Goal: Information Seeking & Learning: Learn about a topic

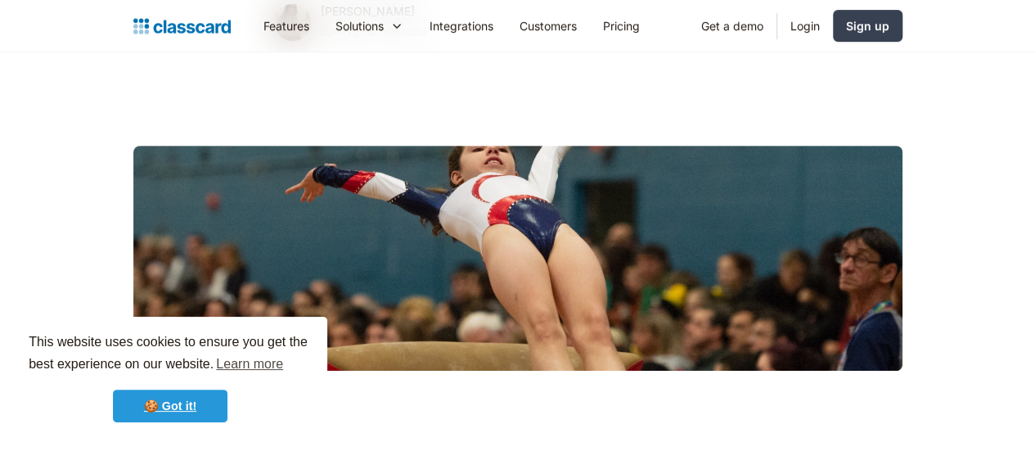
click at [191, 400] on link "🍪 Got it!" at bounding box center [170, 406] width 115 height 33
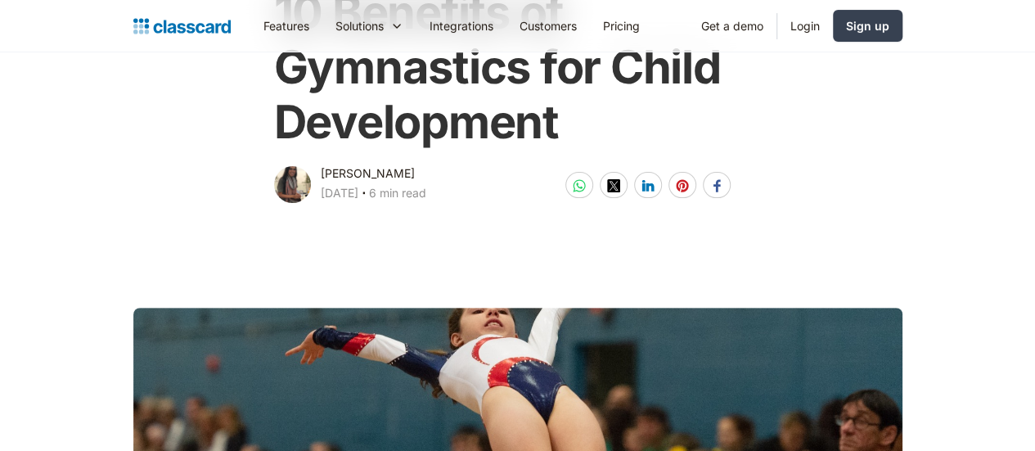
scroll to position [82, 0]
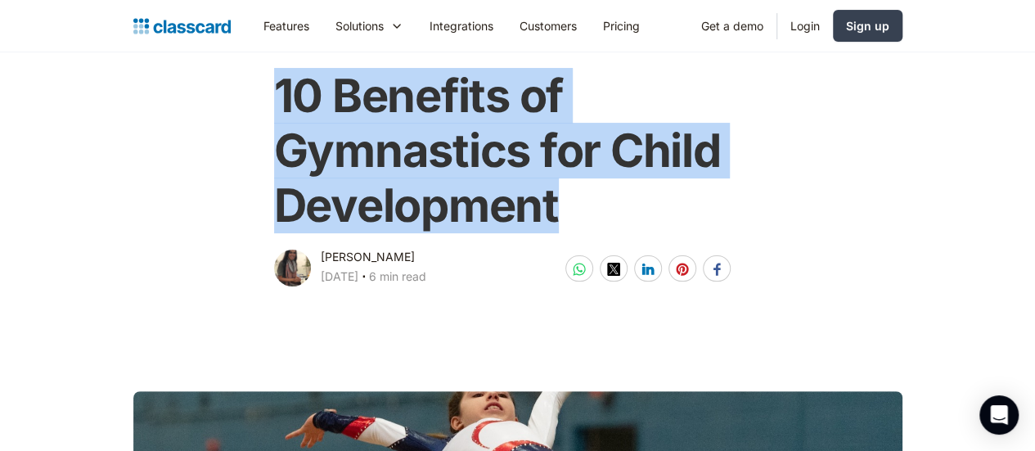
drag, startPoint x: 260, startPoint y: 95, endPoint x: 550, endPoint y: 192, distance: 305.4
click at [550, 192] on div "10 Benefits of Gymnastics for Child Development [PERSON_NAME] [DATE] ‧ 6 min re…" at bounding box center [518, 170] width 498 height 237
copy h1 "10 Benefits of Gymnastics for Child Development"
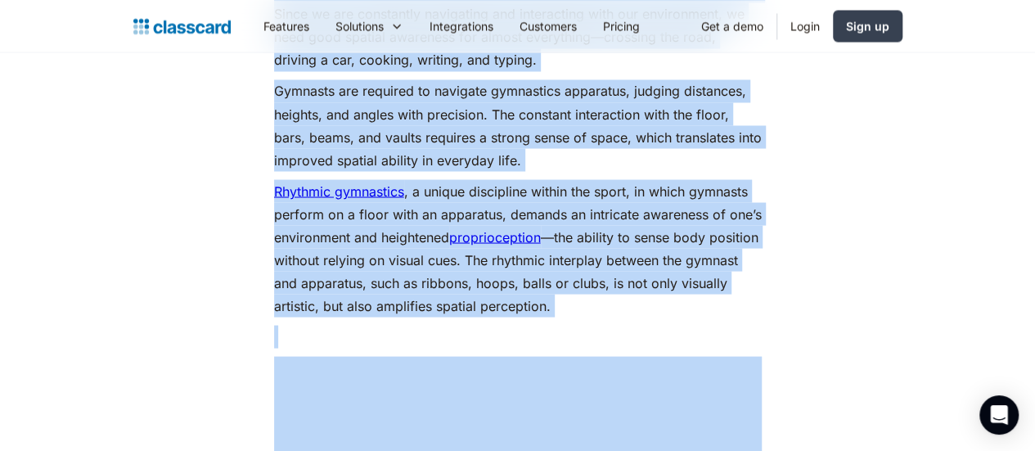
scroll to position [1608, 0]
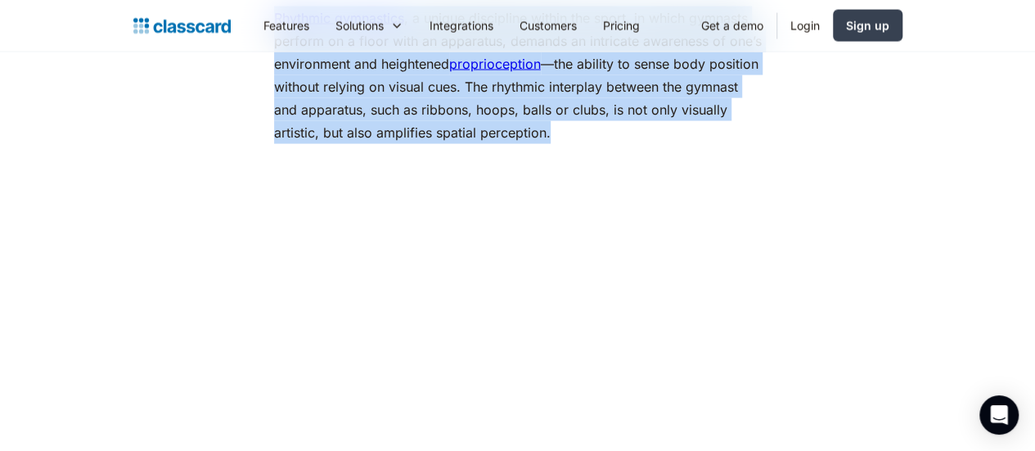
drag, startPoint x: 261, startPoint y: 151, endPoint x: 551, endPoint y: 97, distance: 294.7
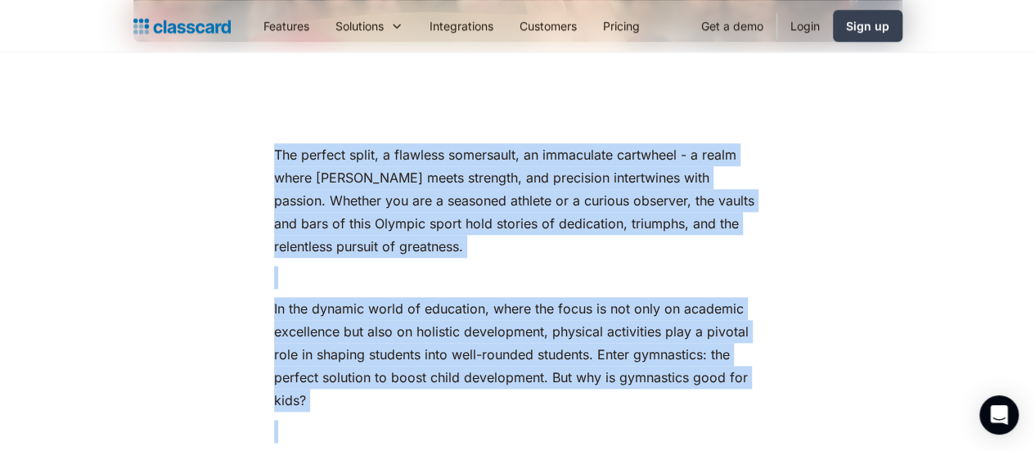
scroll to position [544, 0]
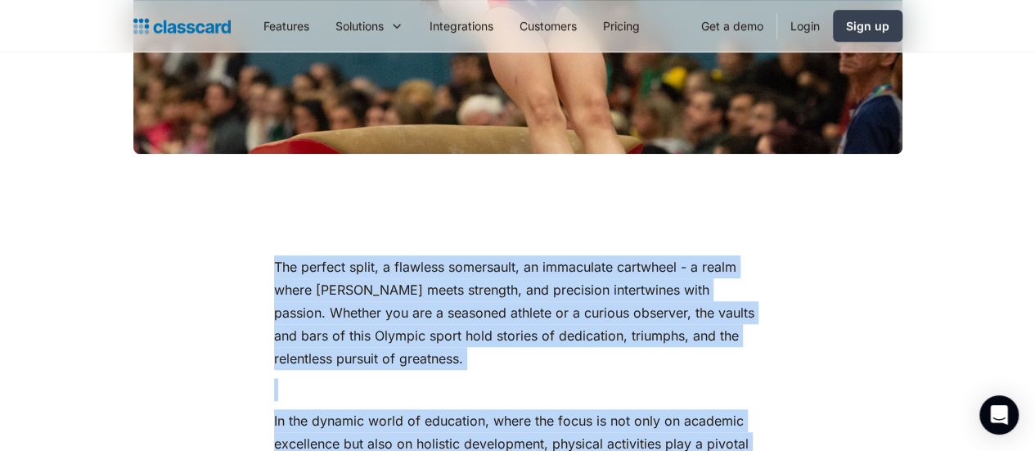
copy div "Lor ipsumdo sitam, c adipisci elitseddoe, te incididunt utlaboree - d magna ali…"
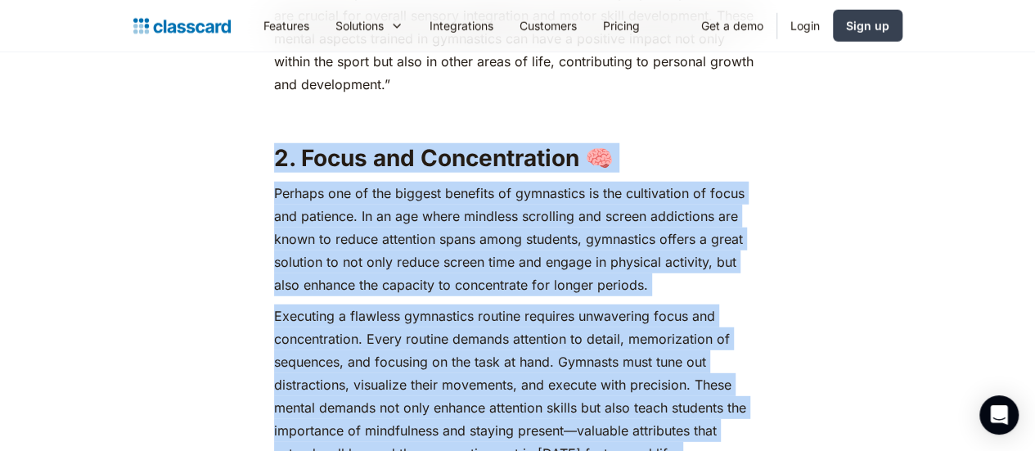
scroll to position [2238, 0]
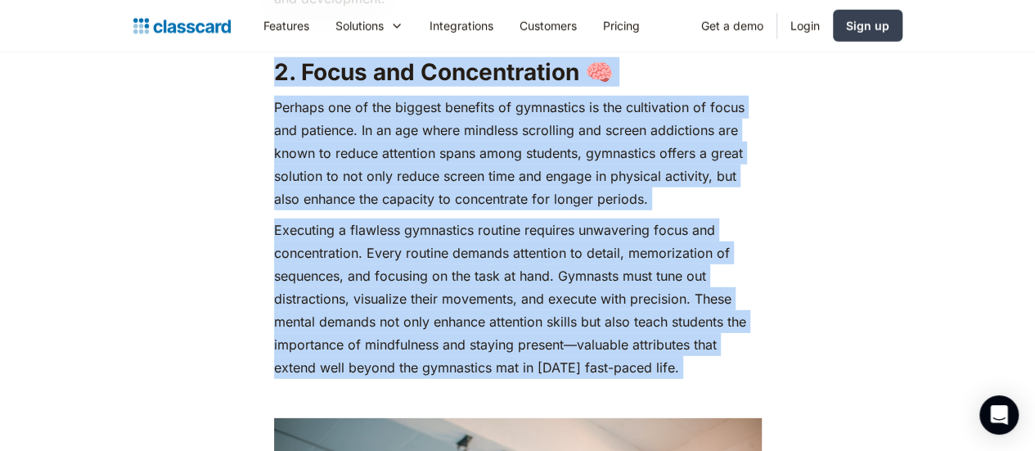
drag, startPoint x: 267, startPoint y: 142, endPoint x: 585, endPoint y: 315, distance: 362.6
copy div "2. Focus and Concentration 🧠 Perhaps one of the biggest benefits of gymnastics …"
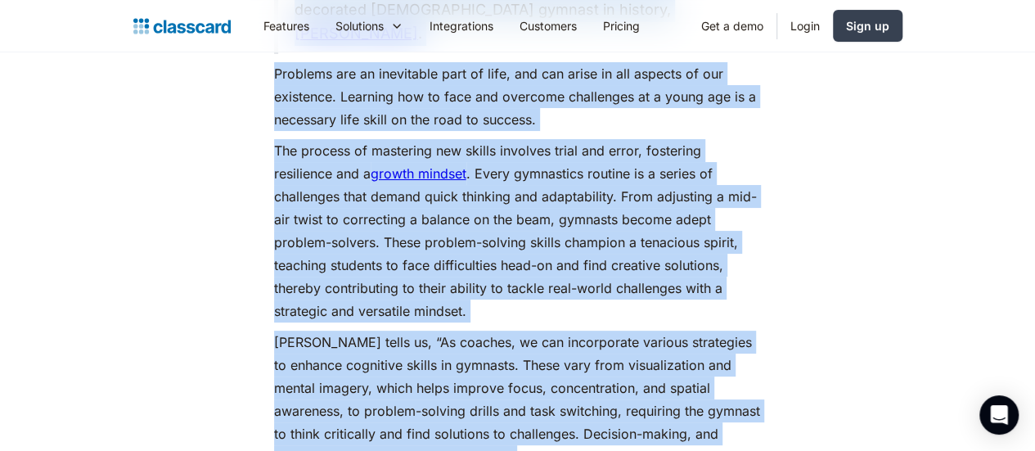
scroll to position [3168, 0]
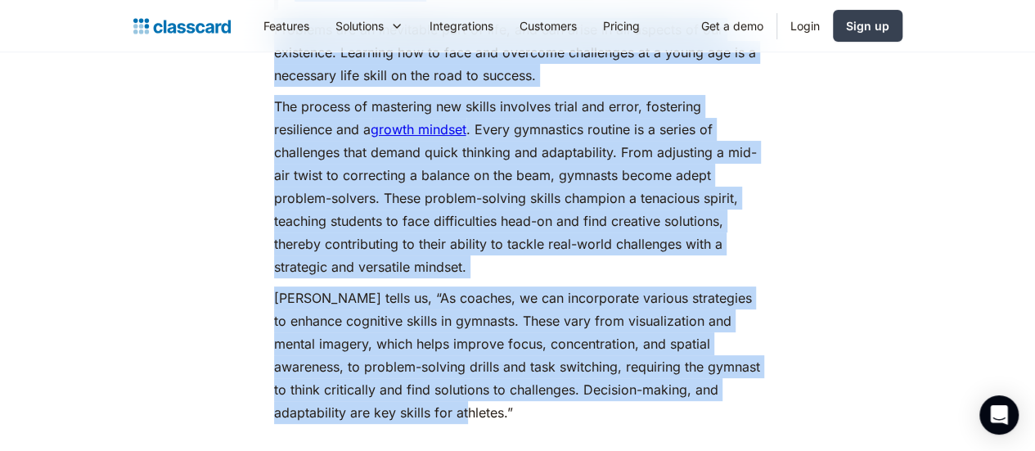
drag, startPoint x: 258, startPoint y: 94, endPoint x: 679, endPoint y: 305, distance: 471.5
copy div "7 . Loremip-Dolorsi❓ “ Ametc adipiscin E'se doei tempo inc utla et dolorema ali…"
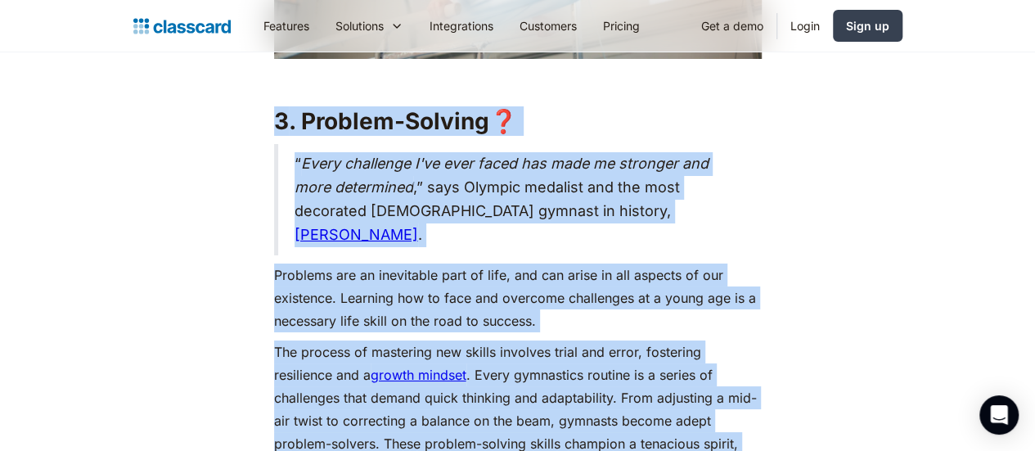
scroll to position [2922, 0]
click at [546, 264] on p "Problems are an inevitable part of life, and can arise in all aspects of our ex…" at bounding box center [518, 298] width 488 height 69
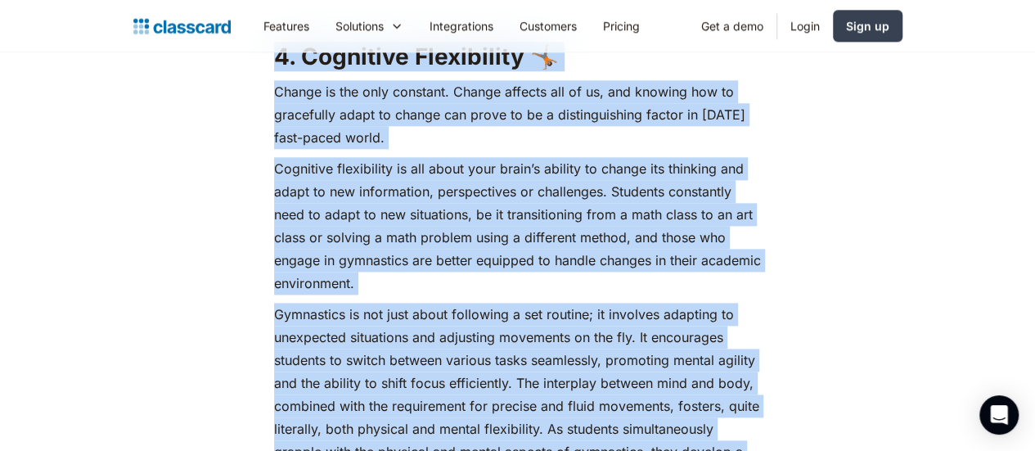
scroll to position [4096, 0]
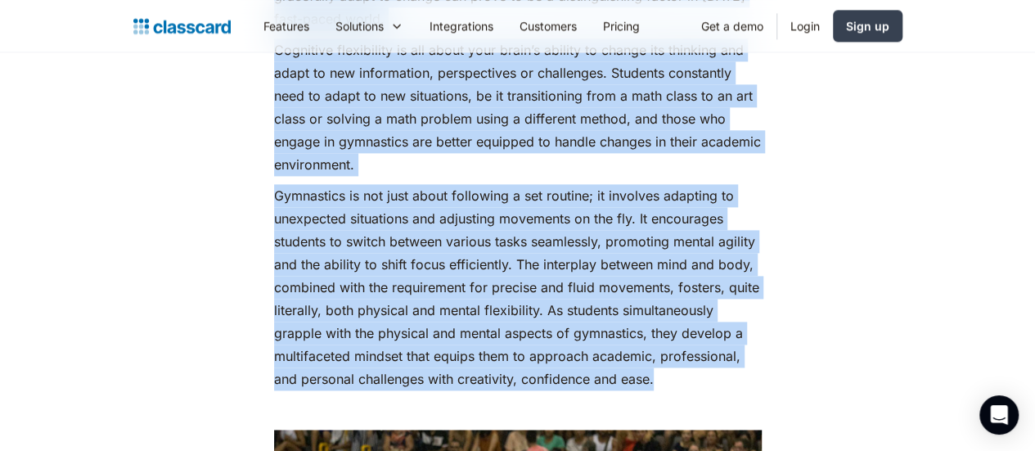
drag, startPoint x: 267, startPoint y: 289, endPoint x: 576, endPoint y: 281, distance: 309.5
copy div "6. Loremipsu Dolorsitame 🤸🏽 Consec ad eli sedd eiusmodt. Incidi utlabor etd ma …"
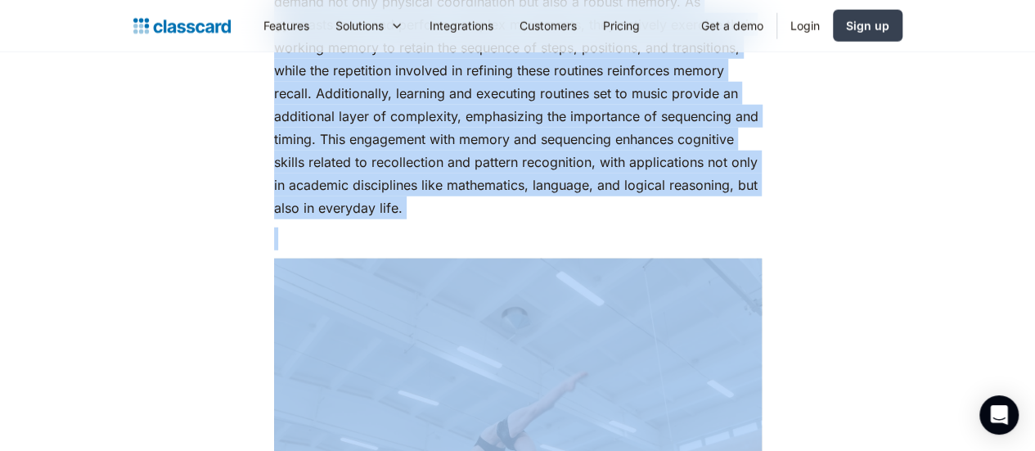
scroll to position [5223, 0]
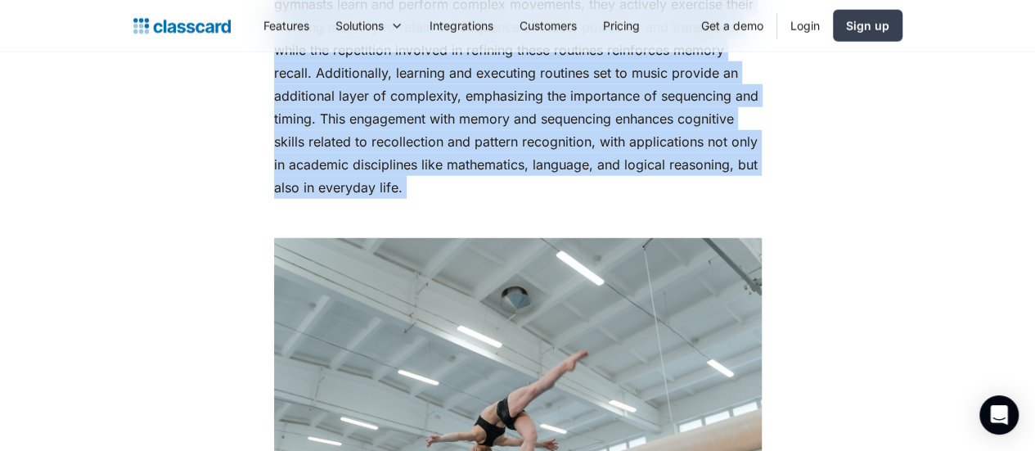
drag, startPoint x: 259, startPoint y: 219, endPoint x: 567, endPoint y: 120, distance: 323.8
click at [567, 120] on div "The perfect split, a flawless somersault, an immaculate cartwheel - a realm whe…" at bounding box center [518, 433] width 498 height 9712
copy div "5. Loremi dol Sitametcon 🔢 Adipisci eli sedd eiu temp incid ut labo etd ma ali …"
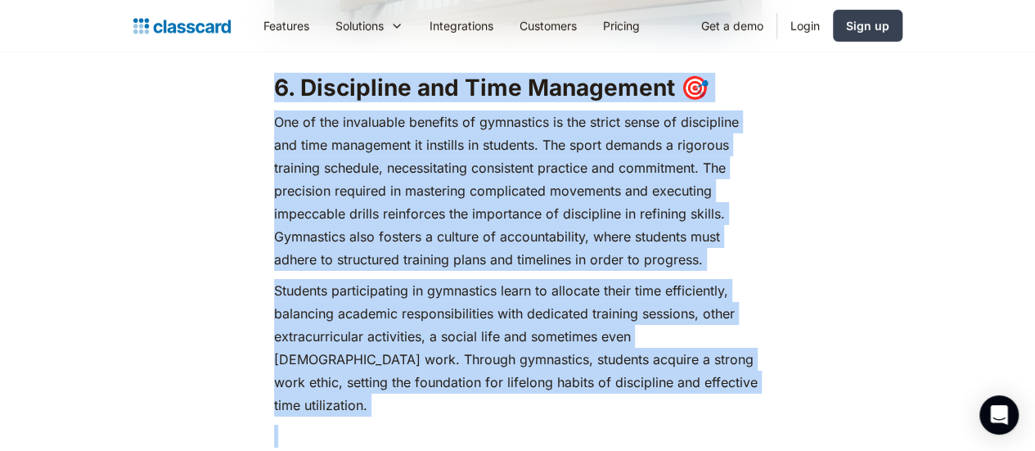
scroll to position [5785, 0]
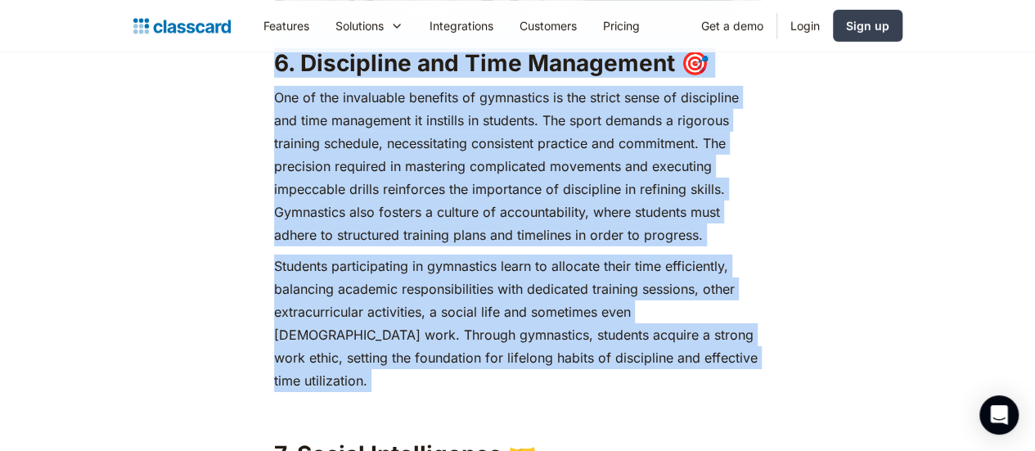
drag, startPoint x: 265, startPoint y: 197, endPoint x: 661, endPoint y: 274, distance: 403.6
copy div "6. Discipline and Time Management 🎯 One of the invaluable benefits of gymnastic…"
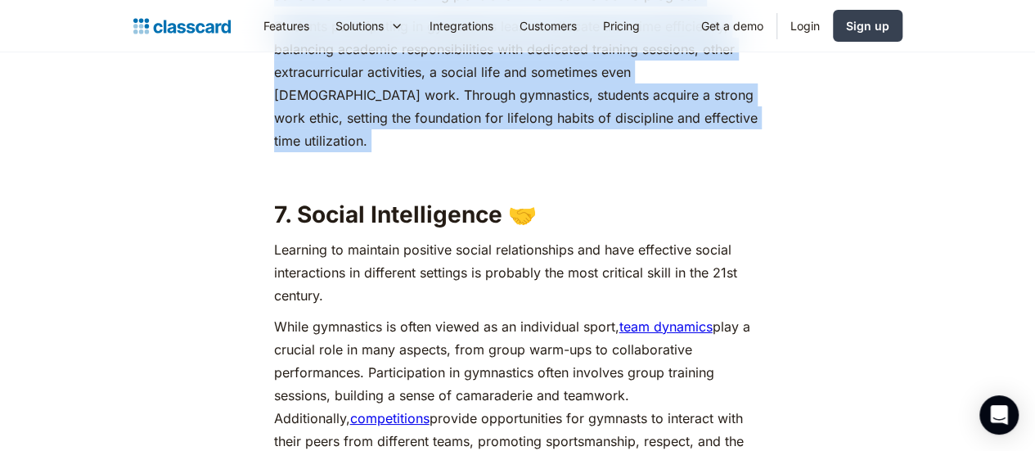
scroll to position [6031, 0]
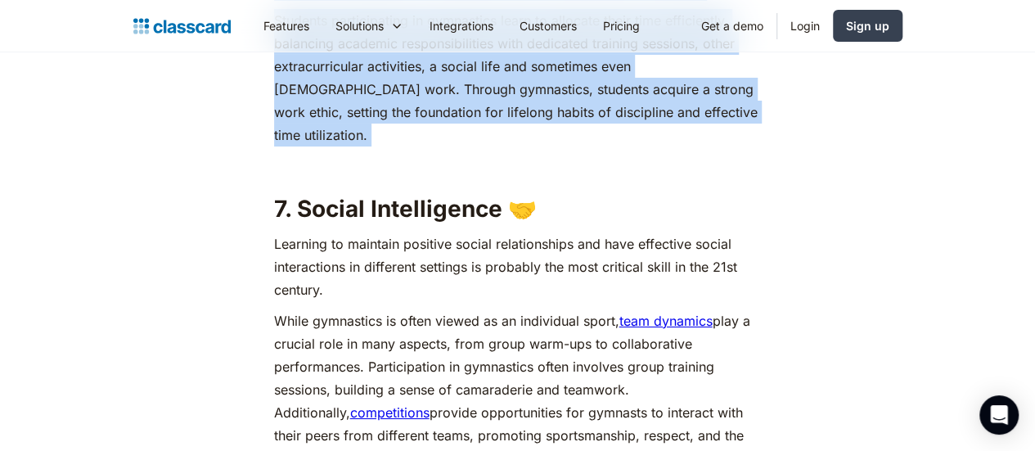
drag, startPoint x: 264, startPoint y: 86, endPoint x: 390, endPoint y: 337, distance: 281.5
copy div "7. Social Intelligence 🤝 Learning to maintain positive social relationships and…"
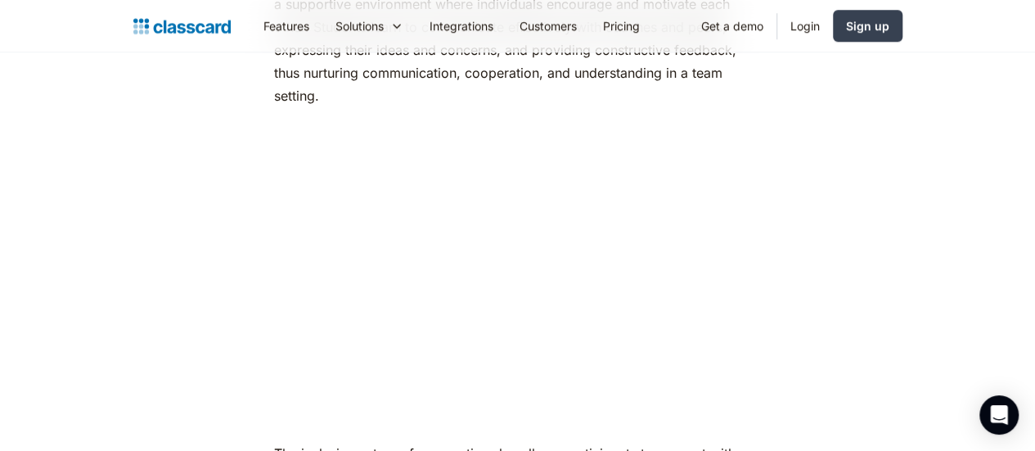
scroll to position [7095, 0]
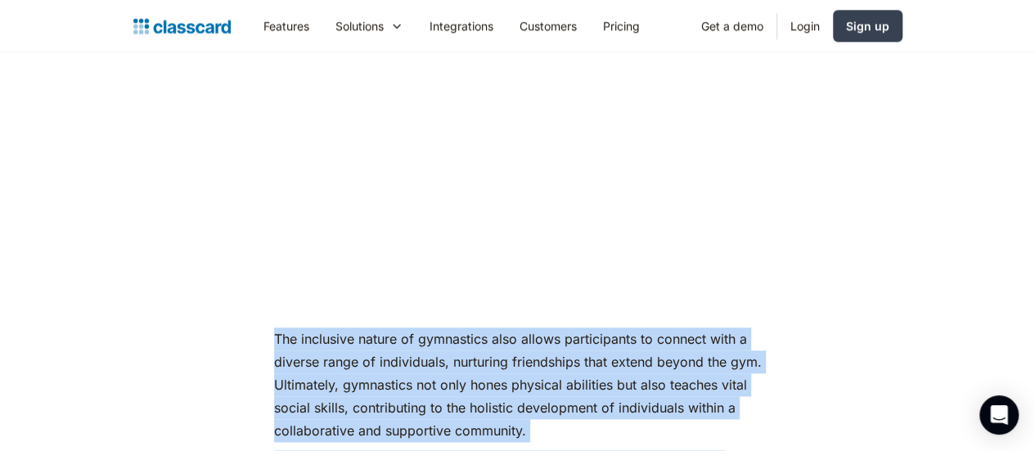
drag, startPoint x: 259, startPoint y: 207, endPoint x: 427, endPoint y: 420, distance: 271.5
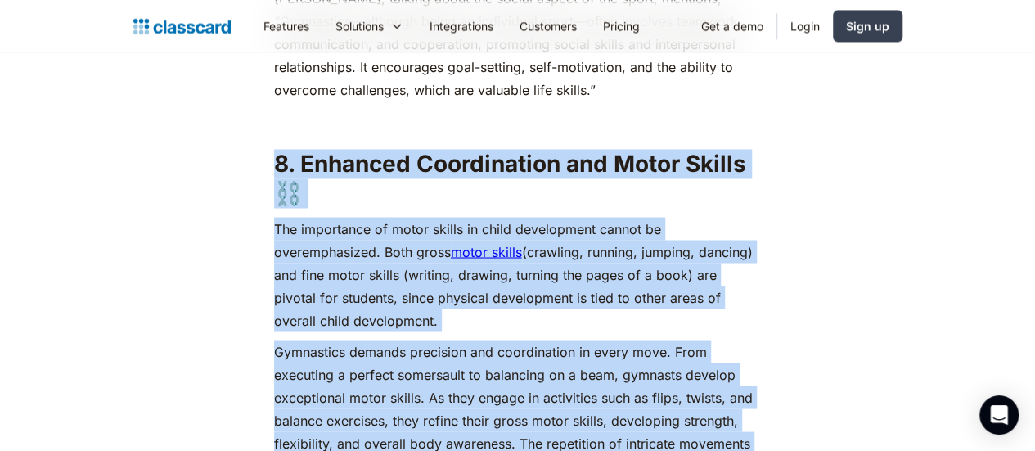
scroll to position [7576, 0]
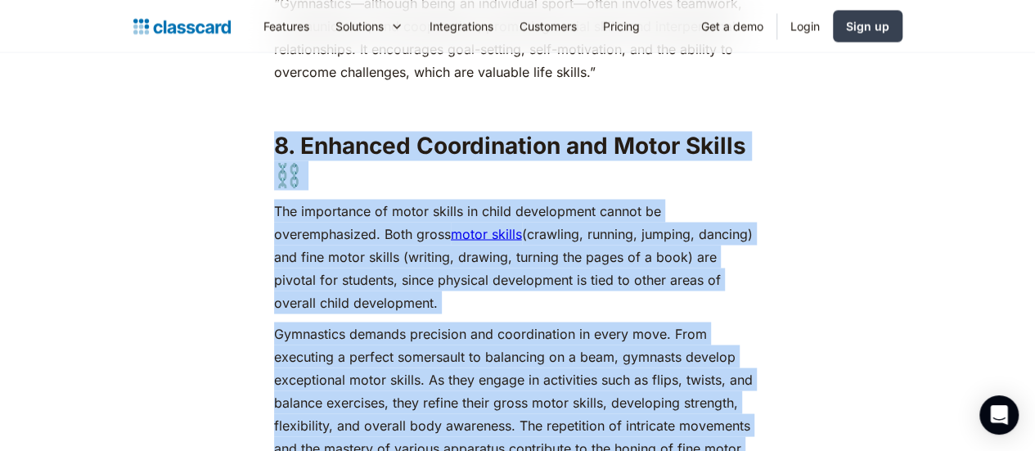
drag, startPoint x: 262, startPoint y: 166, endPoint x: 533, endPoint y: 367, distance: 337.1
copy div "8. Enhanced Coordination and Motor Skills ⛓️ The importance of motor skills in …"
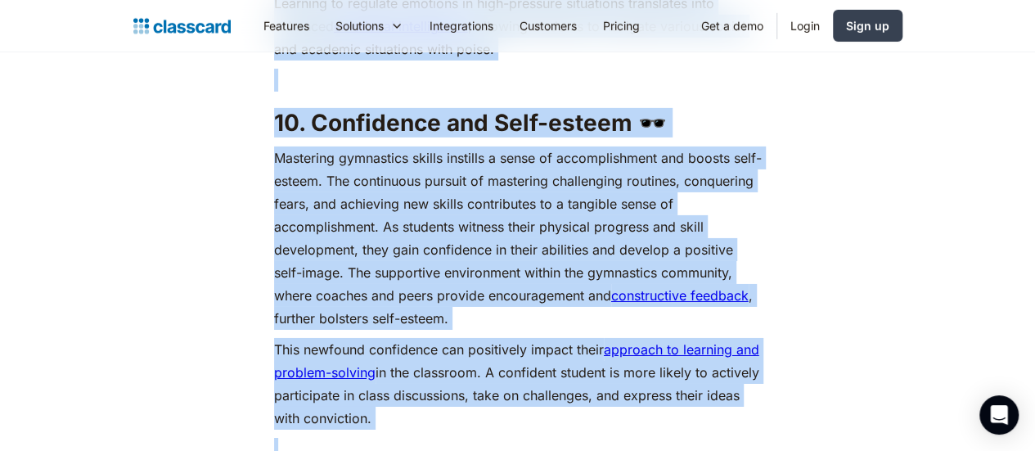
scroll to position [8929, 0]
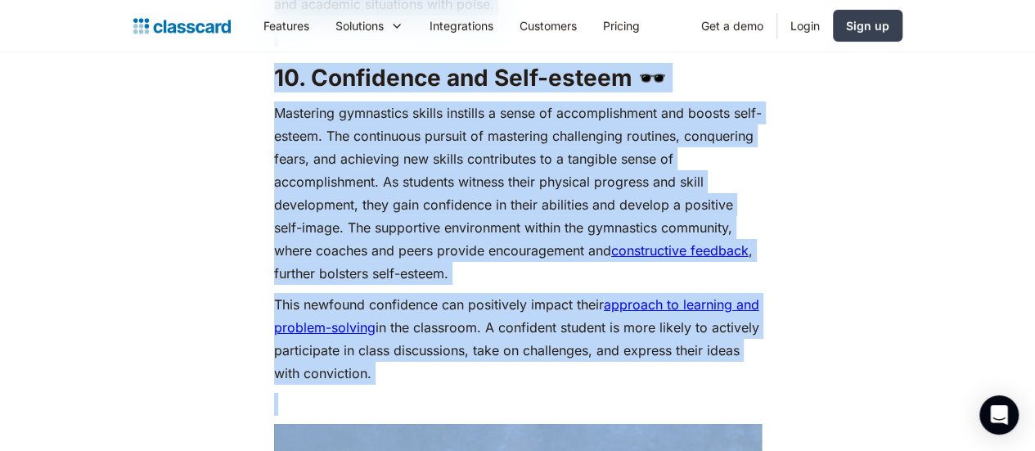
drag, startPoint x: 262, startPoint y: 255, endPoint x: 568, endPoint y: 201, distance: 310.8
copy div "8. Loremipsu Dolorsitam 🫀 Consectet adip-elitseddoe te i utlab etdo magnaa enim…"
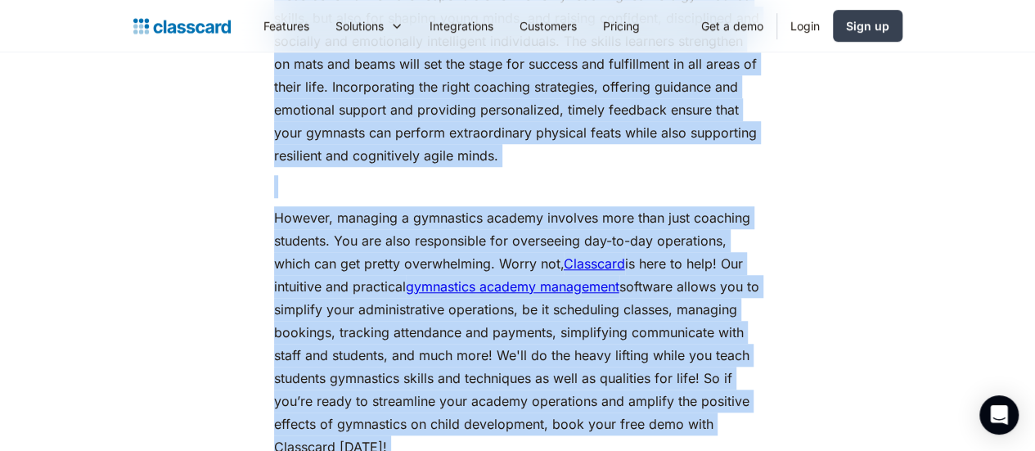
scroll to position [9927, 0]
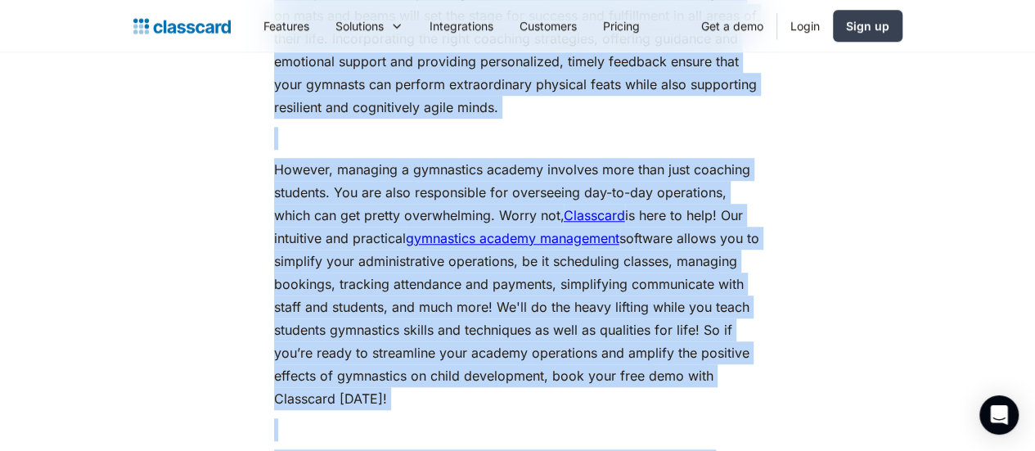
drag, startPoint x: 263, startPoint y: 147, endPoint x: 618, endPoint y: 340, distance: 404.0
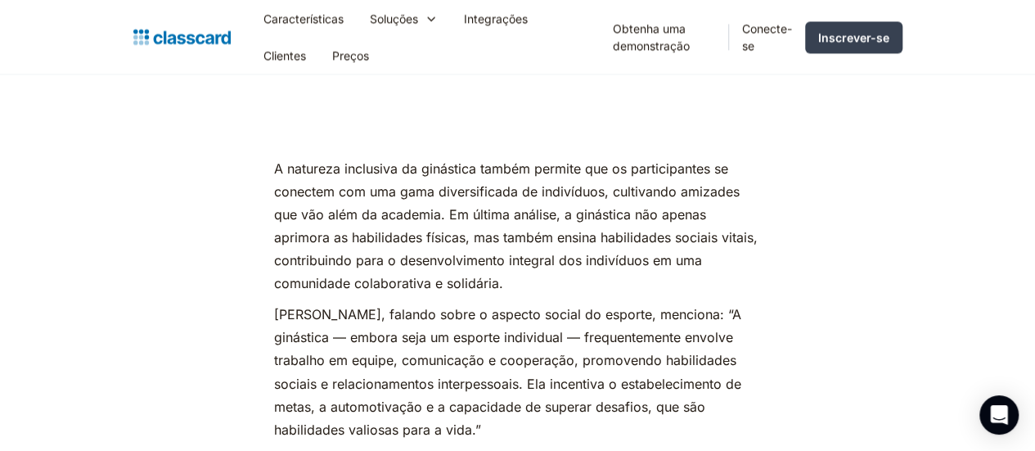
scroll to position [7183, 0]
